Goal: Use online tool/utility

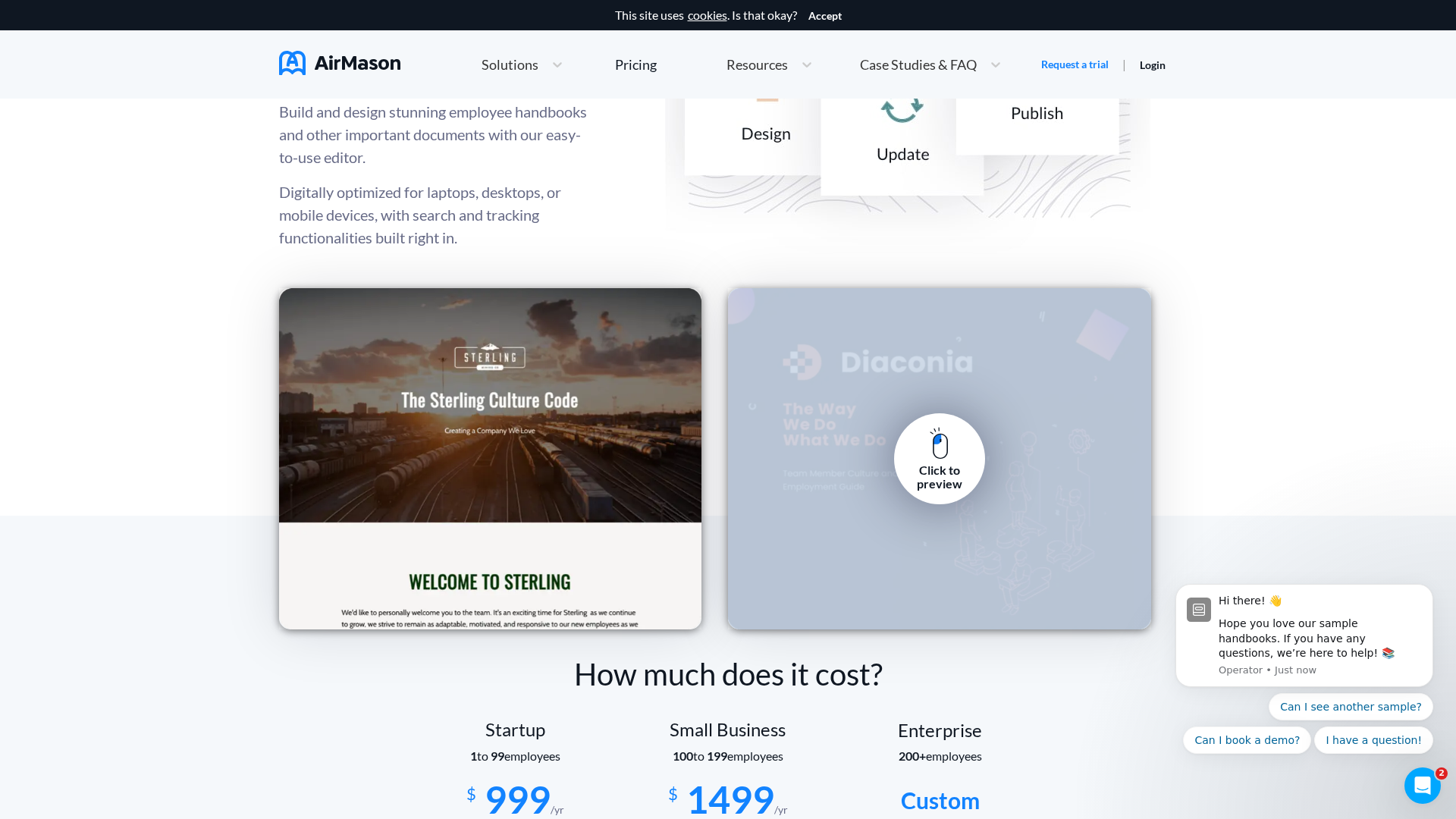
click at [939, 459] on img at bounding box center [939, 443] width 19 height 33
